Goal: Complete application form: Complete application form

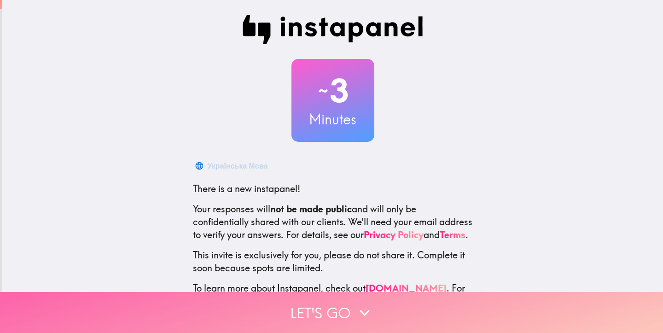
click at [351, 303] on button "Let's go" at bounding box center [331, 312] width 663 height 41
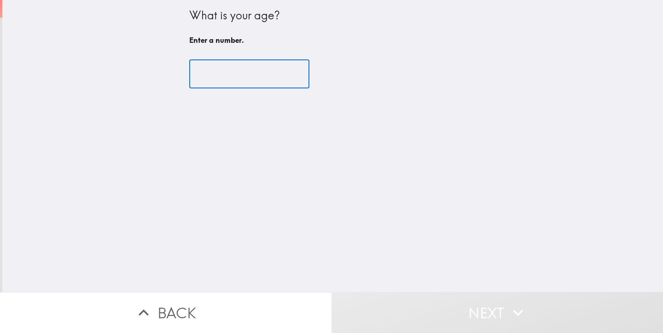
click at [258, 73] on input "number" at bounding box center [249, 74] width 120 height 29
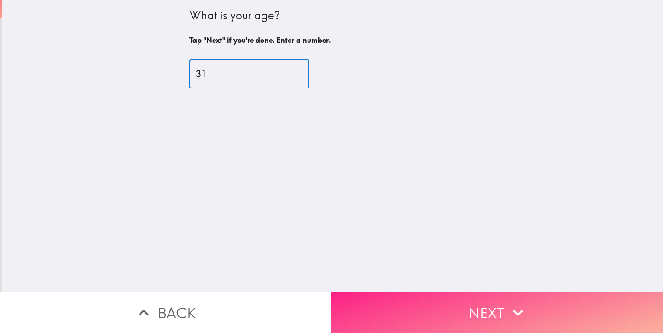
type input "31"
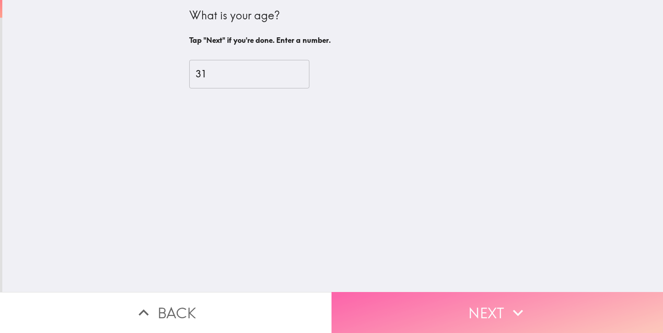
click at [422, 309] on button "Next" at bounding box center [498, 312] width 332 height 41
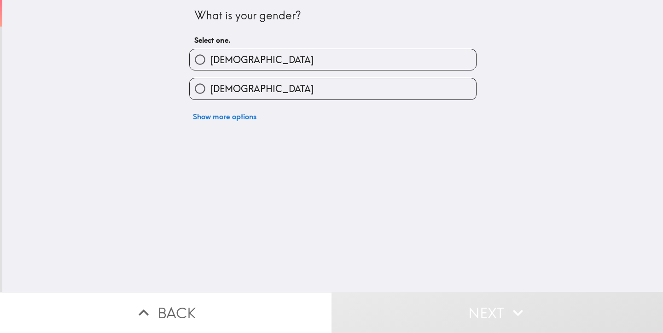
click at [243, 90] on label "[DEMOGRAPHIC_DATA]" at bounding box center [333, 88] width 286 height 21
click at [210, 90] on input "[DEMOGRAPHIC_DATA]" at bounding box center [200, 88] width 21 height 21
radio input "true"
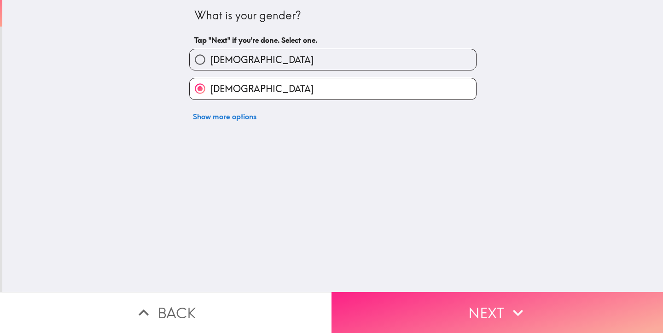
click at [385, 305] on button "Next" at bounding box center [498, 312] width 332 height 41
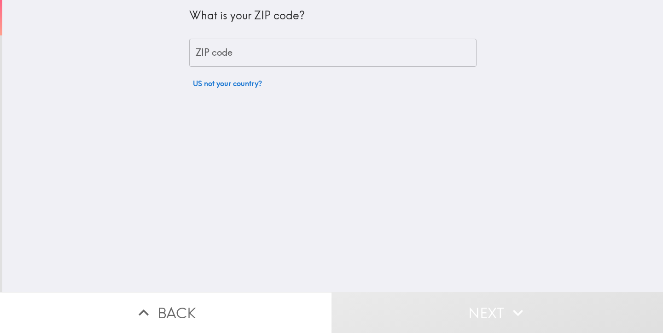
click at [254, 43] on input "ZIP code" at bounding box center [332, 53] width 287 height 29
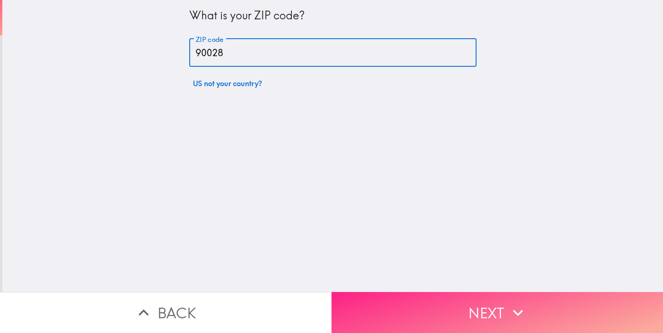
type input "90028"
click at [436, 307] on button "Next" at bounding box center [498, 312] width 332 height 41
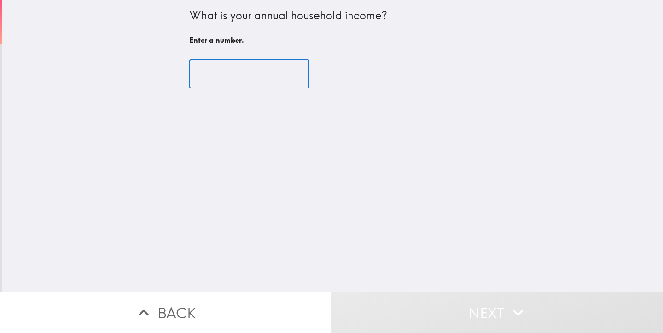
click at [257, 76] on input "number" at bounding box center [249, 74] width 120 height 29
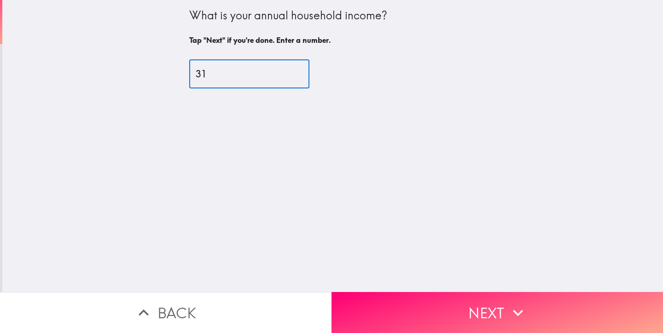
drag, startPoint x: 255, startPoint y: 73, endPoint x: 130, endPoint y: 70, distance: 124.4
click at [130, 70] on div "What is your annual household income? Tap "Next" if you're done. Enter a number…" at bounding box center [332, 146] width 661 height 292
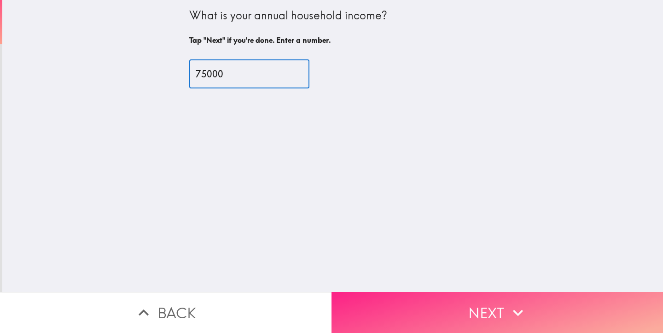
type input "75000"
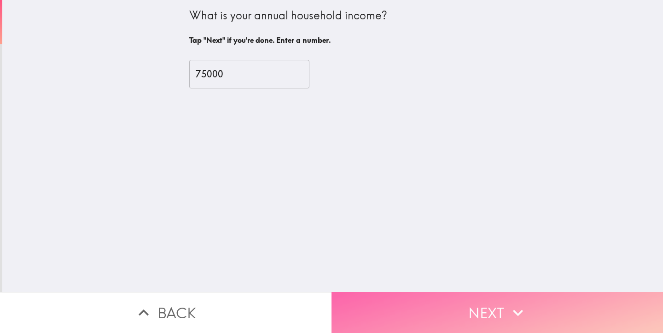
click at [412, 306] on button "Next" at bounding box center [498, 312] width 332 height 41
